Goal: Find contact information: Find contact information

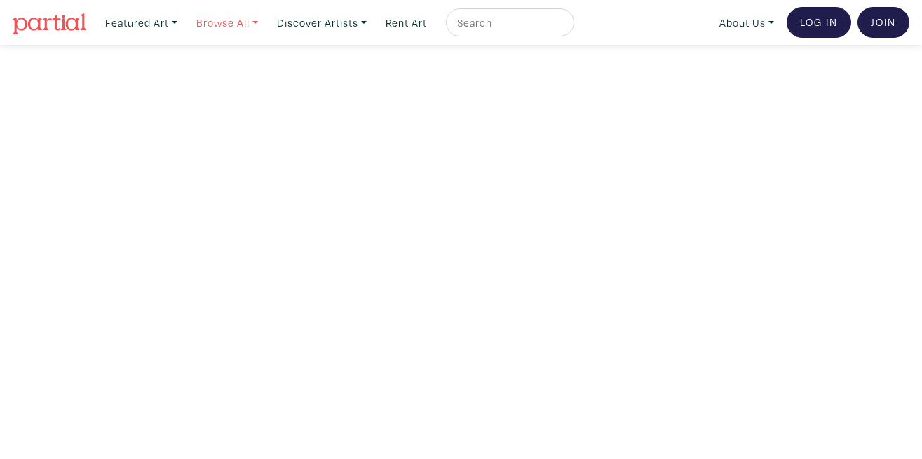
click at [250, 25] on link "Browse All" at bounding box center [227, 22] width 74 height 29
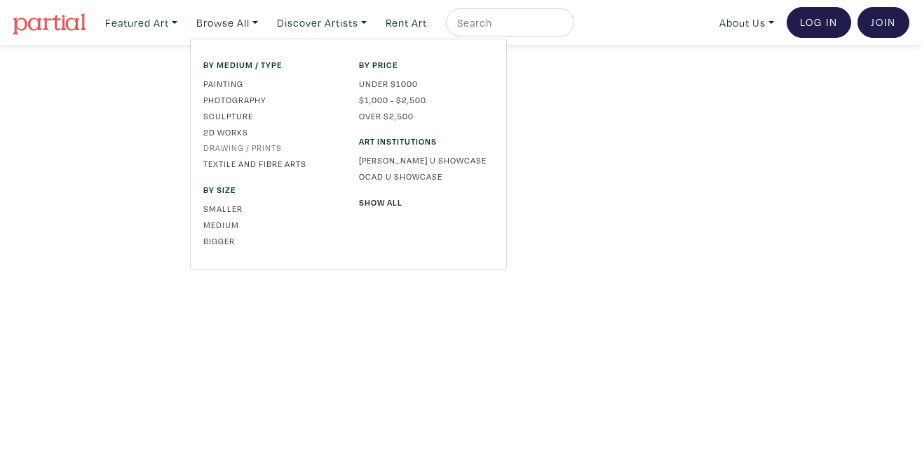
click at [255, 147] on link "Drawing / Prints" at bounding box center [270, 147] width 135 height 13
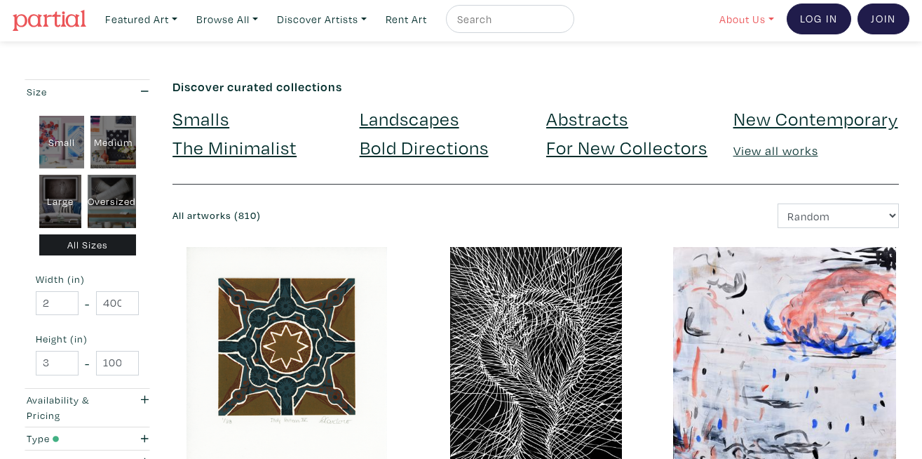
scroll to position [8, 0]
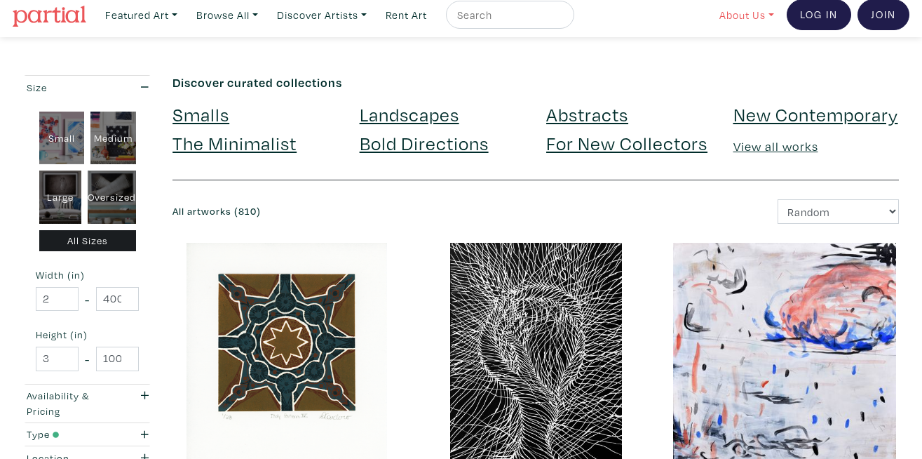
click at [766, 18] on link "About Us" at bounding box center [746, 15] width 67 height 29
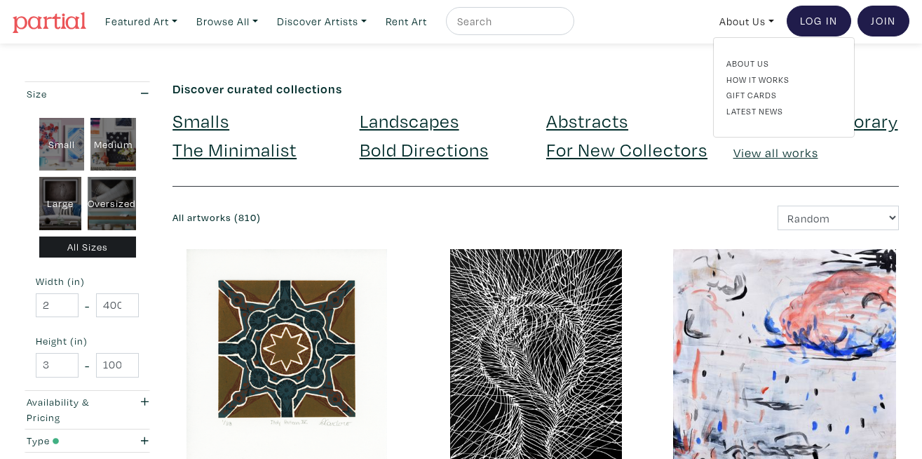
scroll to position [0, 0]
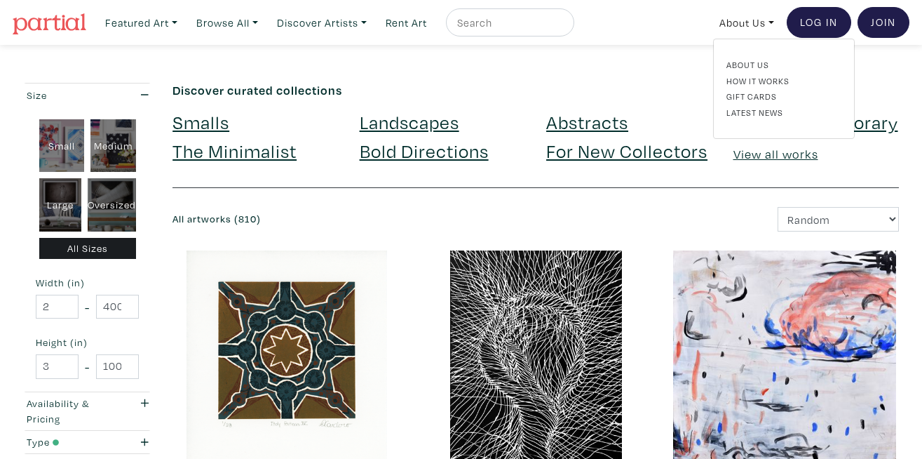
click at [750, 70] on div "About Us How It Works Gift Cards Latest News" at bounding box center [784, 88] width 136 height 61
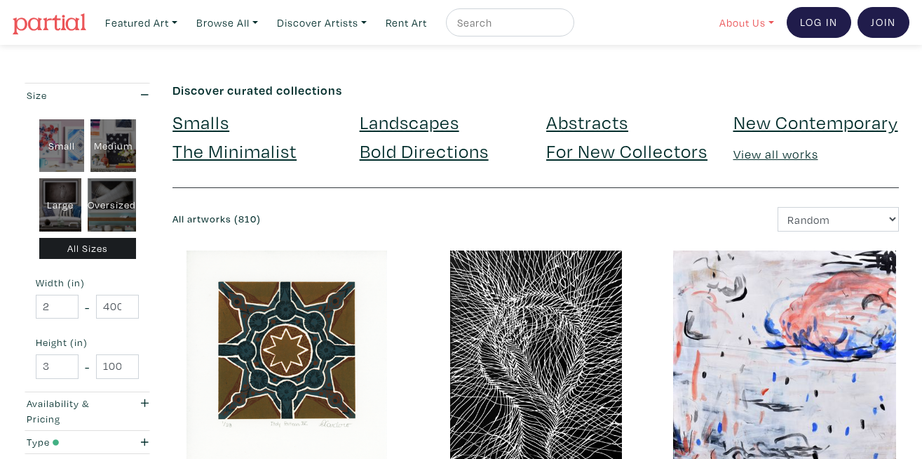
click at [777, 29] on link "About Us" at bounding box center [746, 22] width 67 height 29
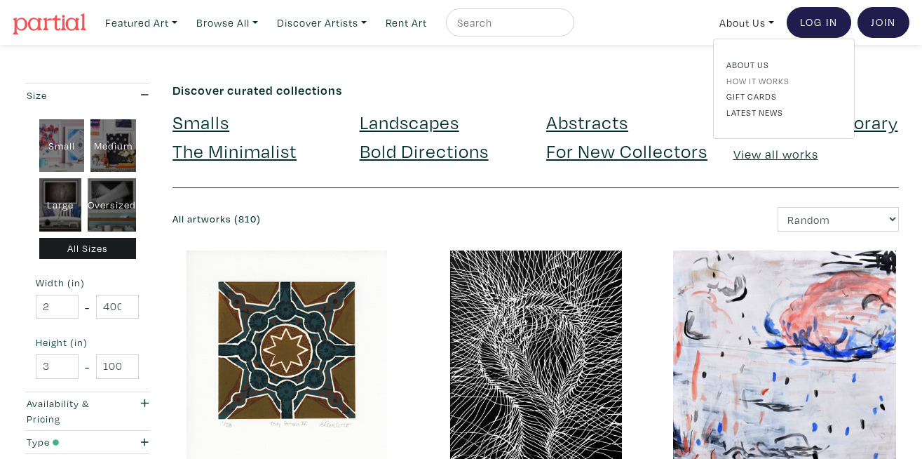
click at [767, 74] on link "How It Works" at bounding box center [784, 80] width 115 height 13
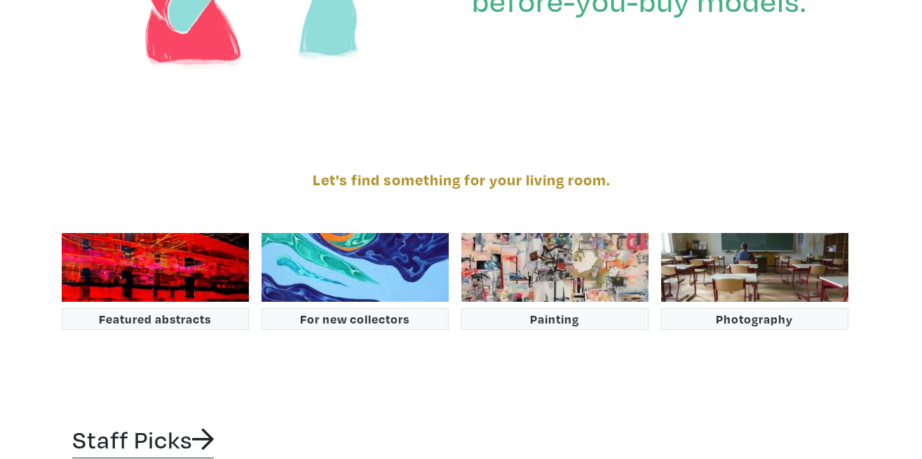
scroll to position [2117, 0]
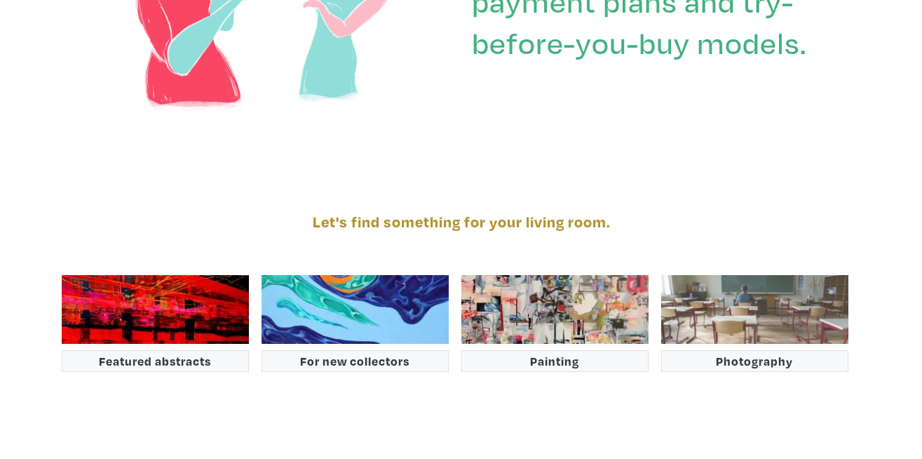
click at [773, 275] on img at bounding box center [754, 309] width 187 height 69
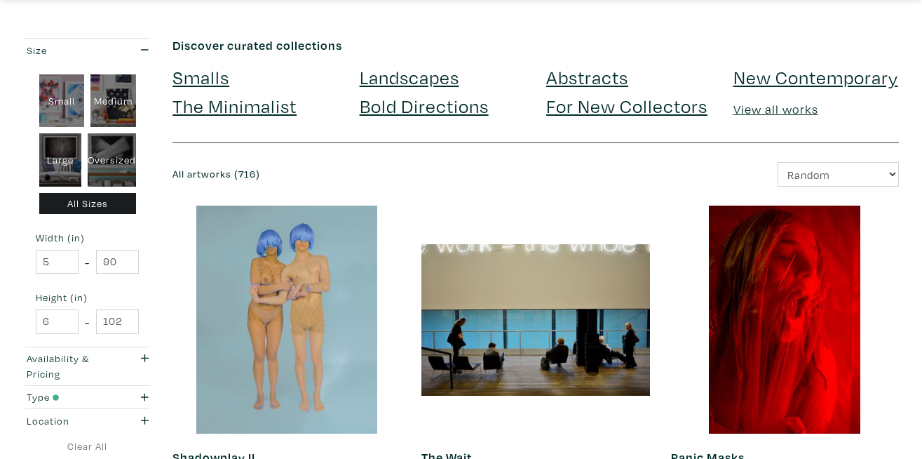
scroll to position [50, 0]
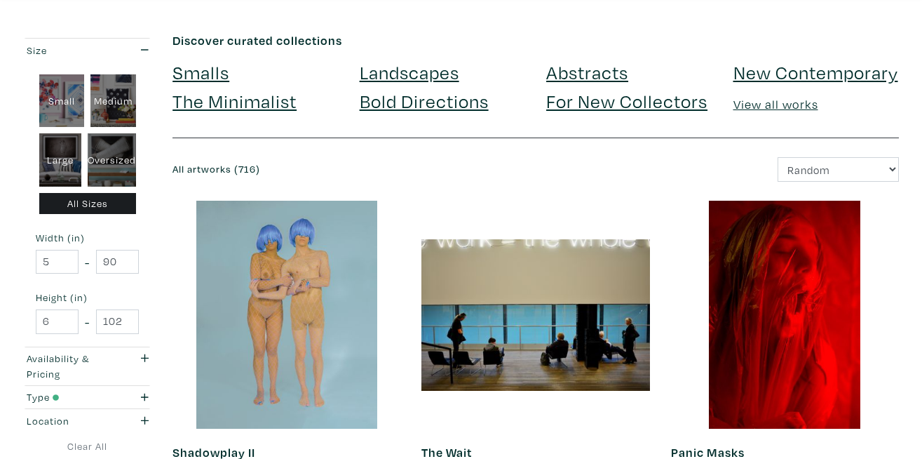
click at [766, 103] on link "View all works" at bounding box center [776, 104] width 85 height 16
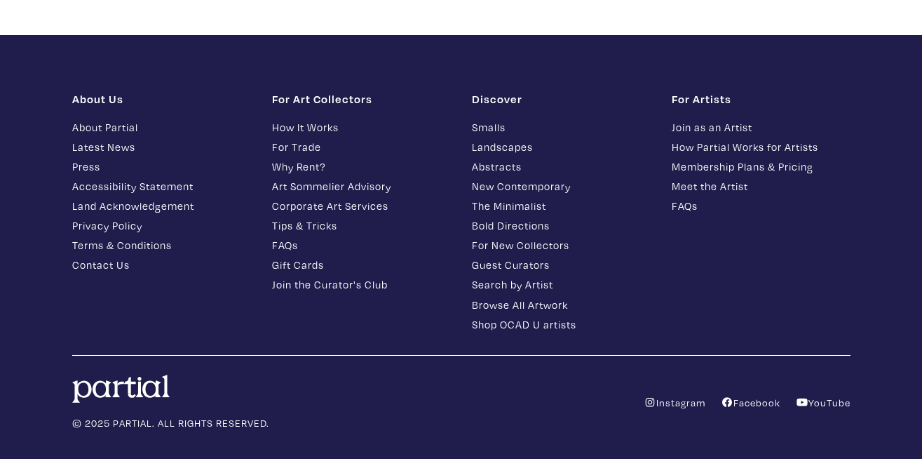
scroll to position [3434, 0]
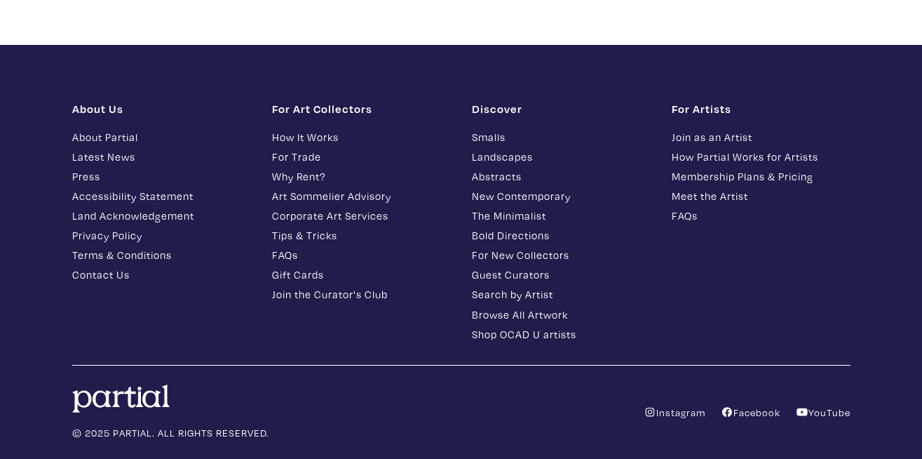
click at [112, 274] on link "Contact Us" at bounding box center [161, 275] width 179 height 16
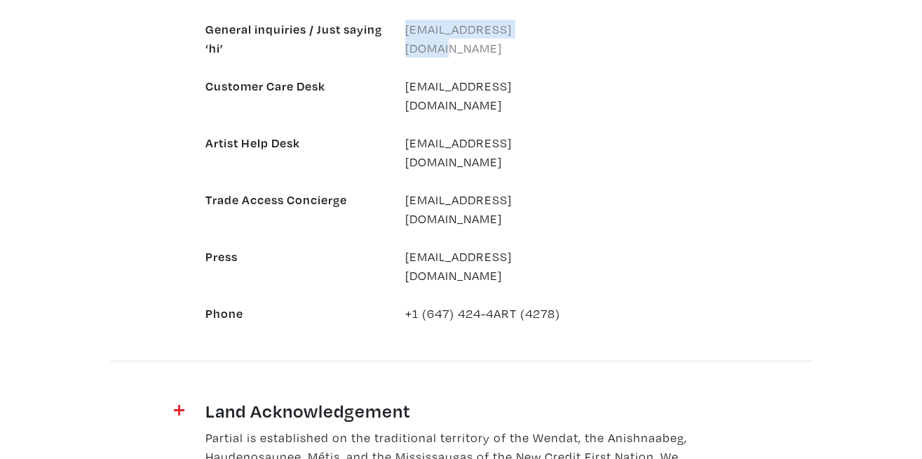
drag, startPoint x: 538, startPoint y: 27, endPoint x: 405, endPoint y: 33, distance: 132.7
click at [405, 33] on div "[EMAIL_ADDRESS][DOMAIN_NAME]" at bounding box center [495, 39] width 200 height 38
copy link "[EMAIL_ADDRESS][DOMAIN_NAME]"
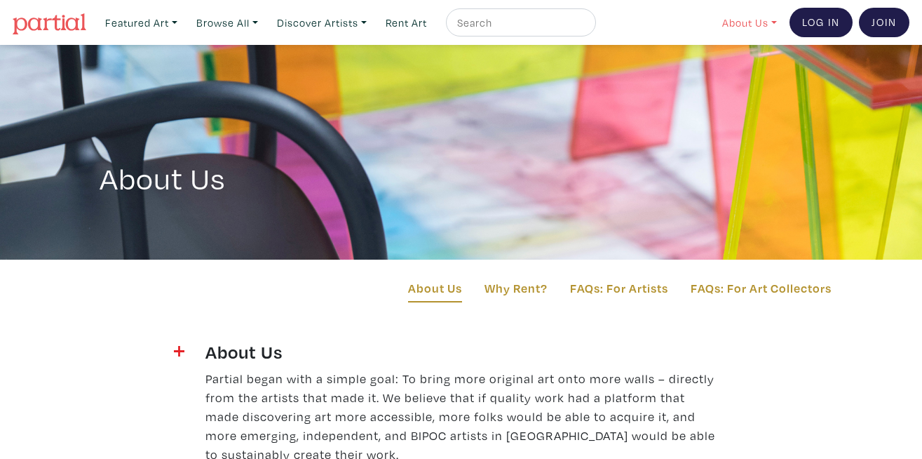
click at [751, 18] on link "About Us" at bounding box center [749, 22] width 67 height 29
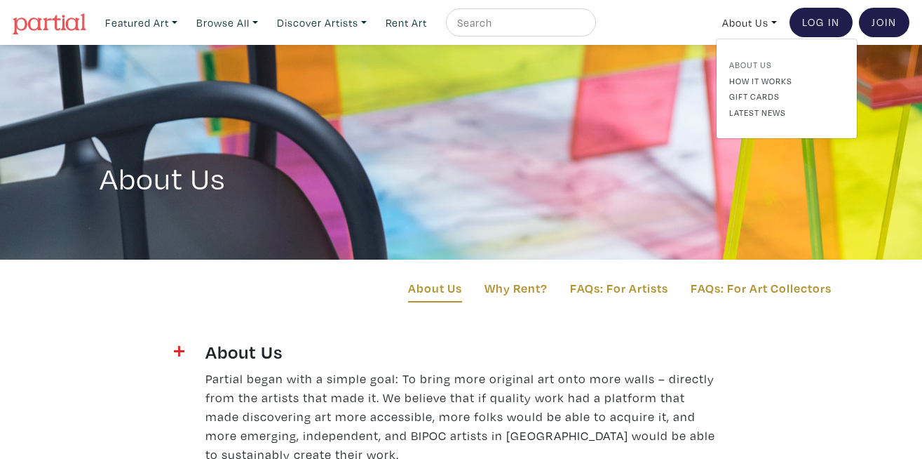
click at [759, 64] on link "About Us" at bounding box center [787, 64] width 115 height 13
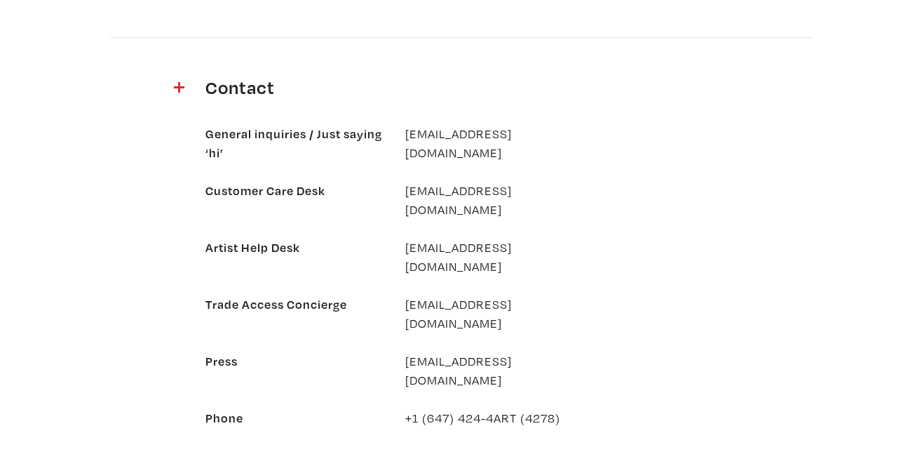
scroll to position [1310, 0]
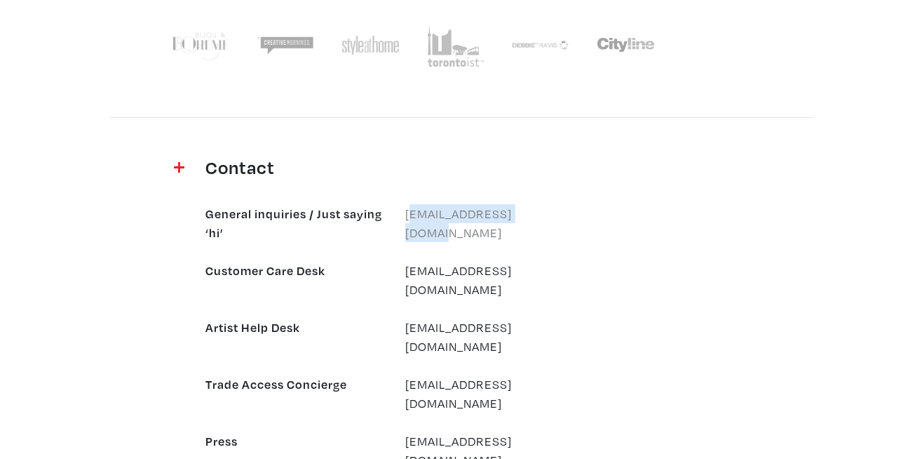
drag, startPoint x: 528, startPoint y: 215, endPoint x: 410, endPoint y: 211, distance: 117.2
click at [410, 210] on div "[EMAIL_ADDRESS][DOMAIN_NAME]" at bounding box center [495, 223] width 200 height 38
click at [438, 215] on link "[EMAIL_ADDRESS][DOMAIN_NAME]" at bounding box center [458, 223] width 107 height 35
click at [475, 202] on div "General inquiries / Just saying ‘hi’ [EMAIL_ADDRESS][DOMAIN_NAME] Customer Care…" at bounding box center [395, 346] width 400 height 322
drag, startPoint x: 537, startPoint y: 210, endPoint x: 405, endPoint y: 219, distance: 132.8
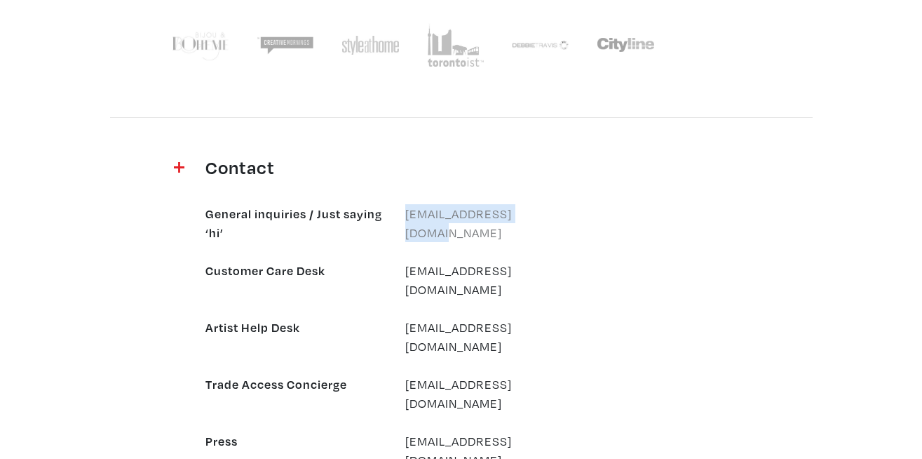
click at [405, 219] on div "[EMAIL_ADDRESS][DOMAIN_NAME]" at bounding box center [495, 223] width 200 height 38
copy link "[EMAIL_ADDRESS][DOMAIN_NAME]"
click at [557, 225] on div "[EMAIL_ADDRESS][DOMAIN_NAME]" at bounding box center [495, 223] width 200 height 38
drag, startPoint x: 536, startPoint y: 208, endPoint x: 403, endPoint y: 217, distance: 133.6
click at [403, 217] on div "[EMAIL_ADDRESS][DOMAIN_NAME]" at bounding box center [495, 223] width 200 height 38
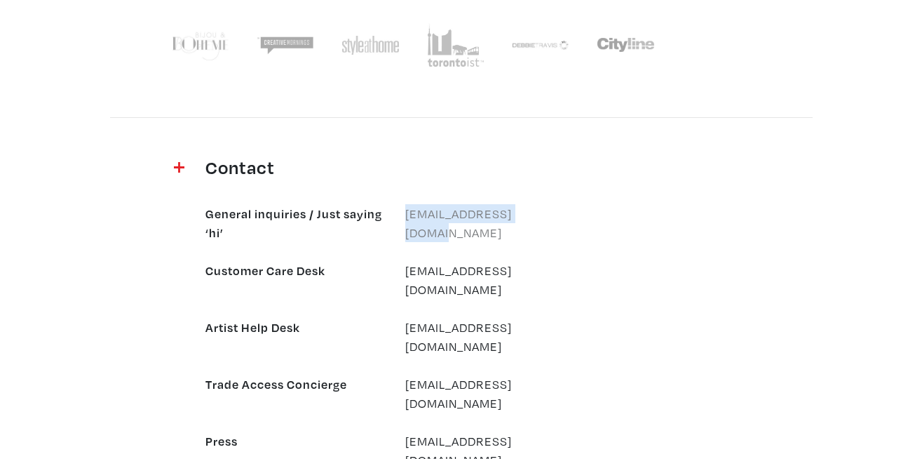
click at [472, 217] on link "[EMAIL_ADDRESS][DOMAIN_NAME]" at bounding box center [458, 223] width 107 height 35
